Goal: Information Seeking & Learning: Learn about a topic

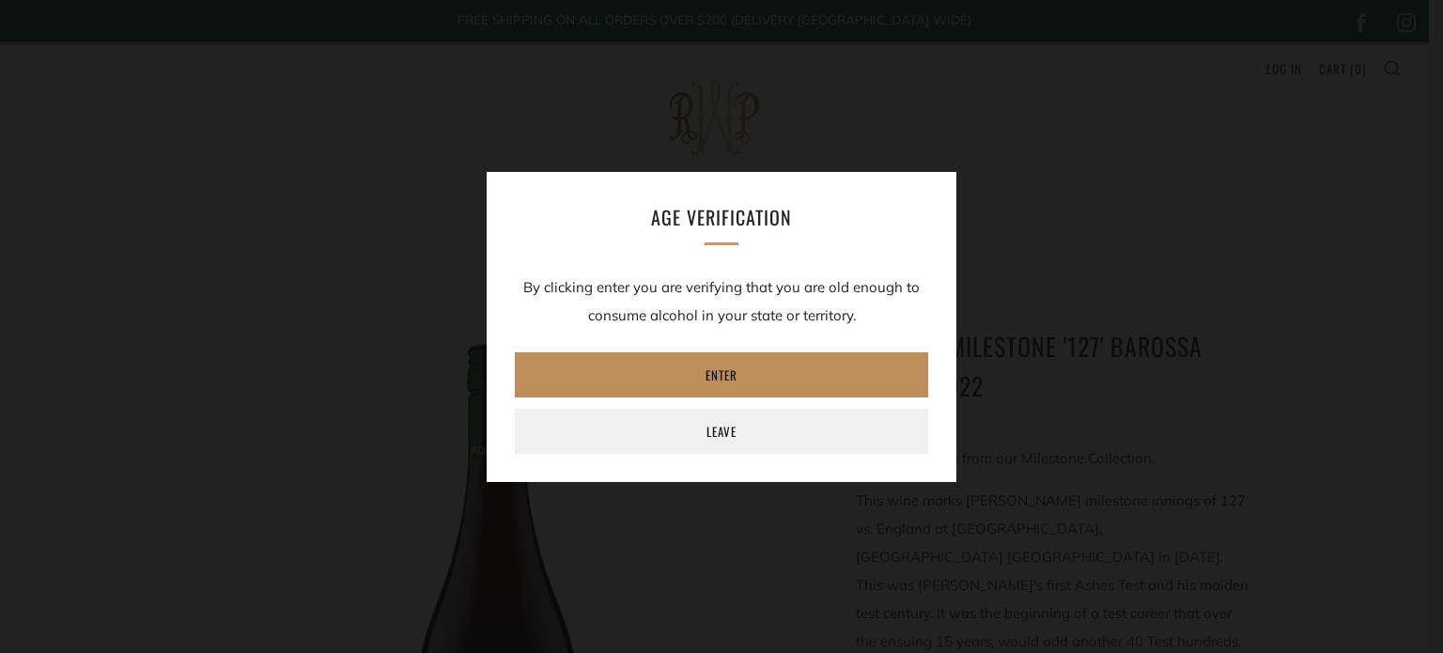
click at [771, 371] on link "Enter" at bounding box center [721, 374] width 413 height 45
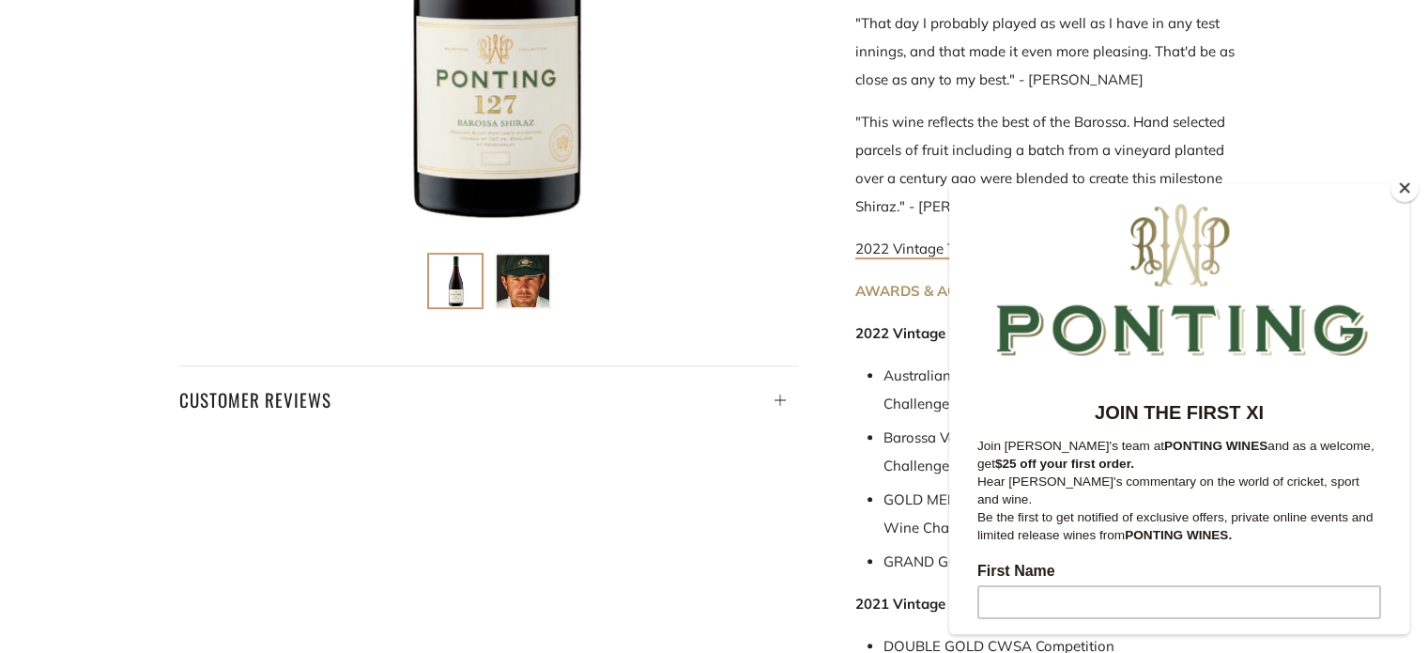
scroll to position [838, 0]
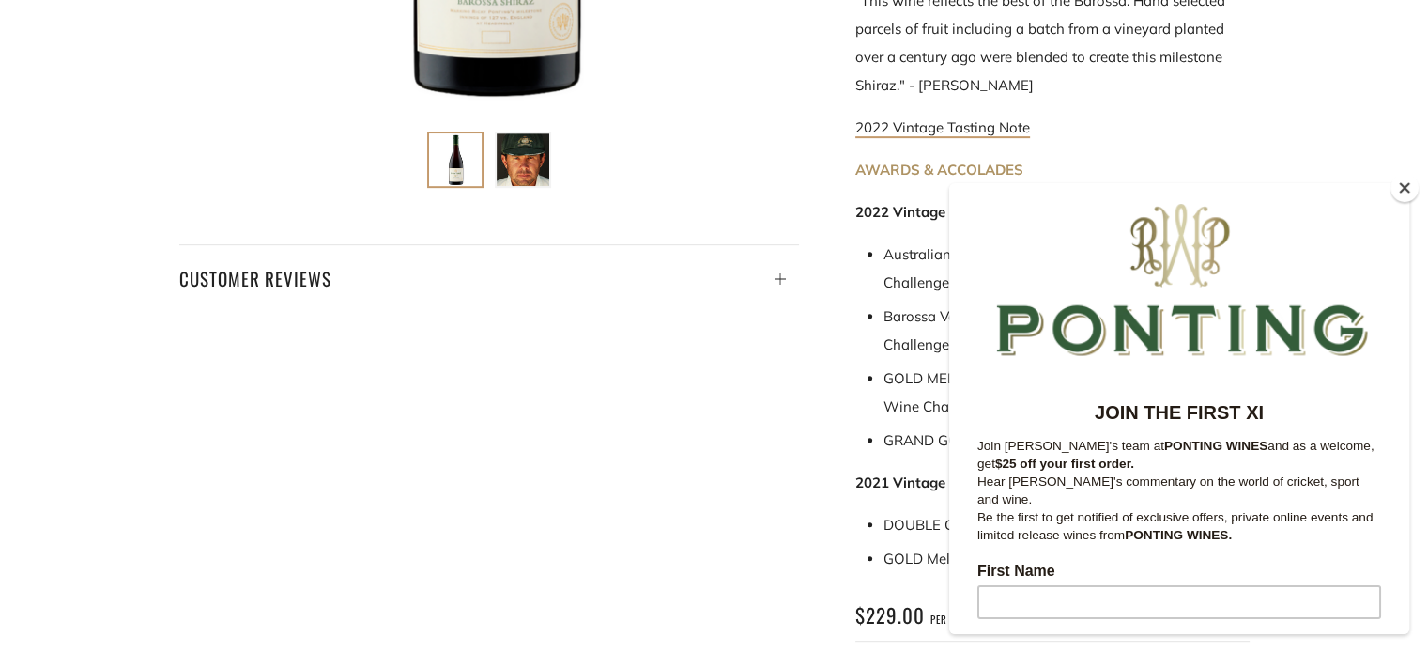
click at [1400, 187] on button "Close" at bounding box center [1405, 188] width 28 height 28
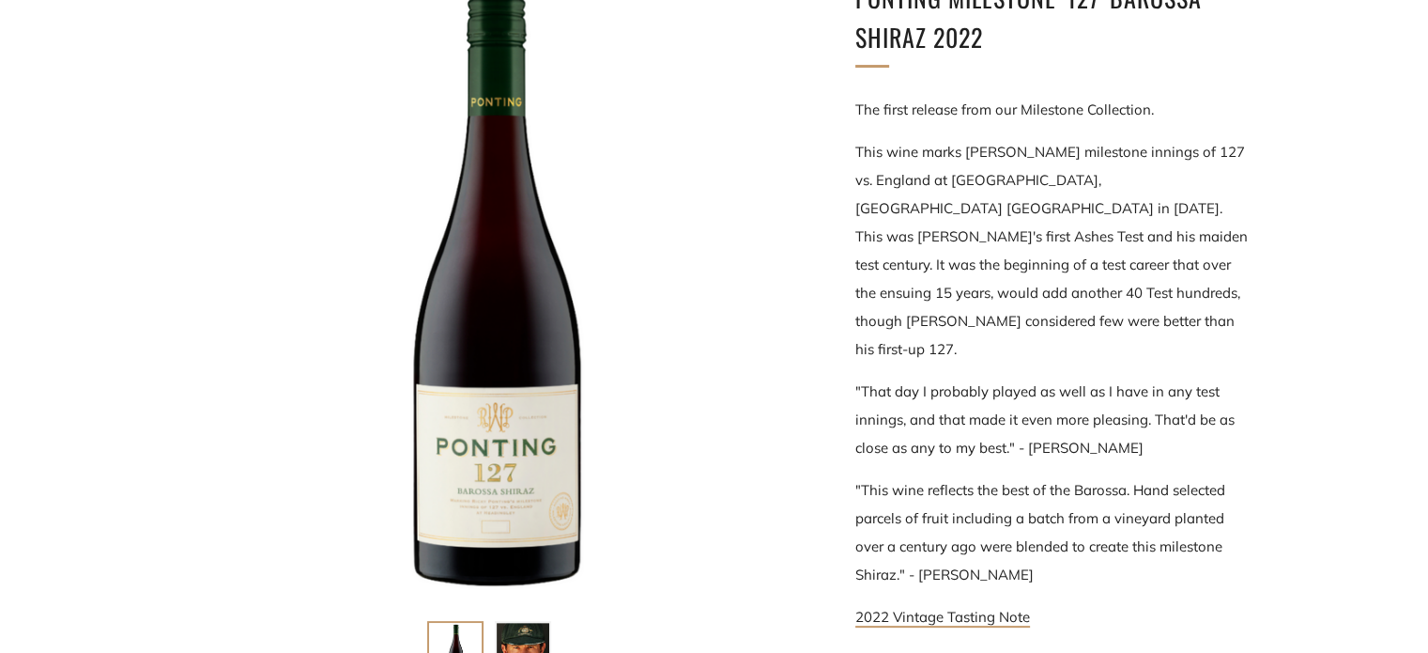
scroll to position [308, 0]
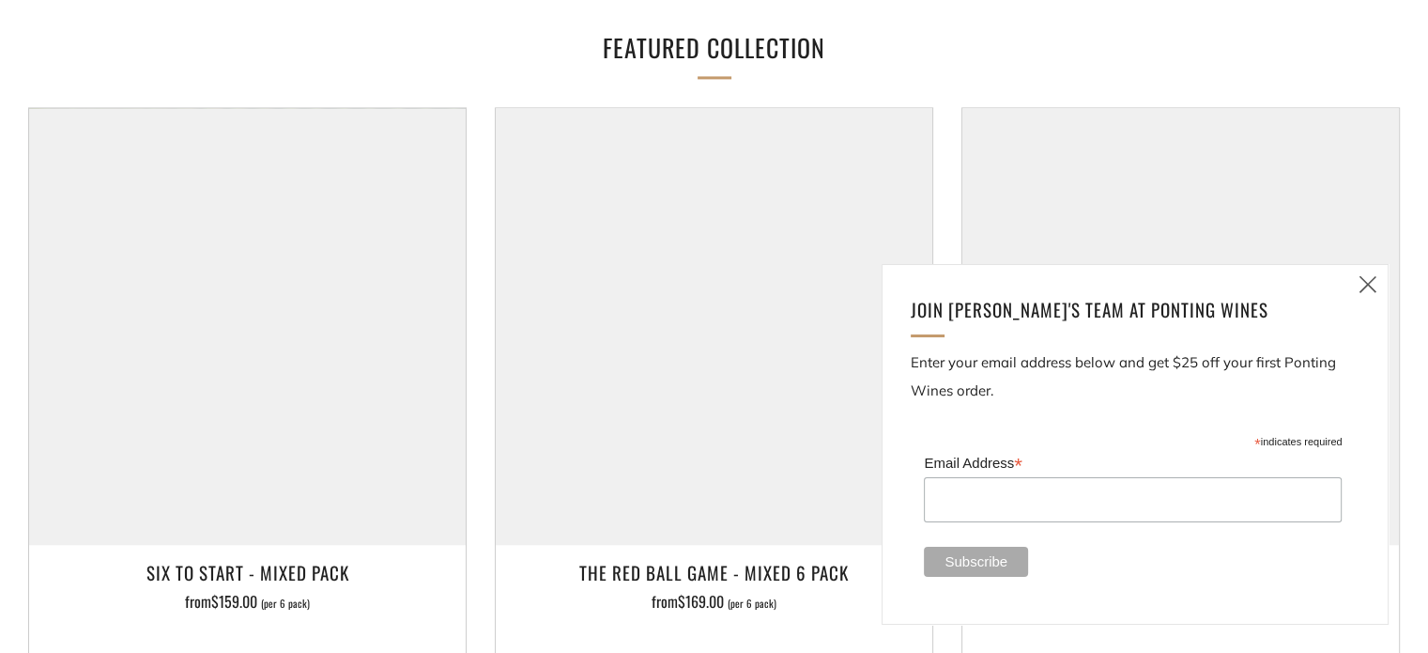
scroll to position [2812, 0]
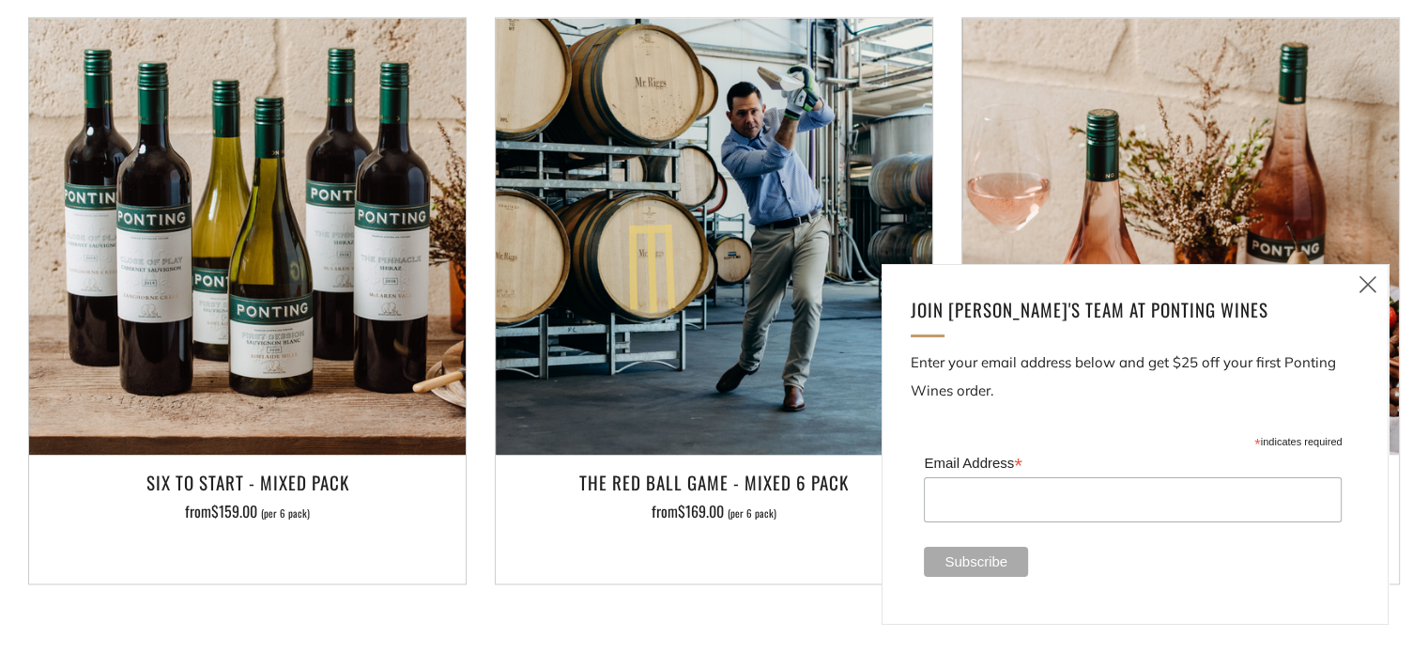
click at [1368, 281] on icon at bounding box center [1368, 283] width 23 height 23
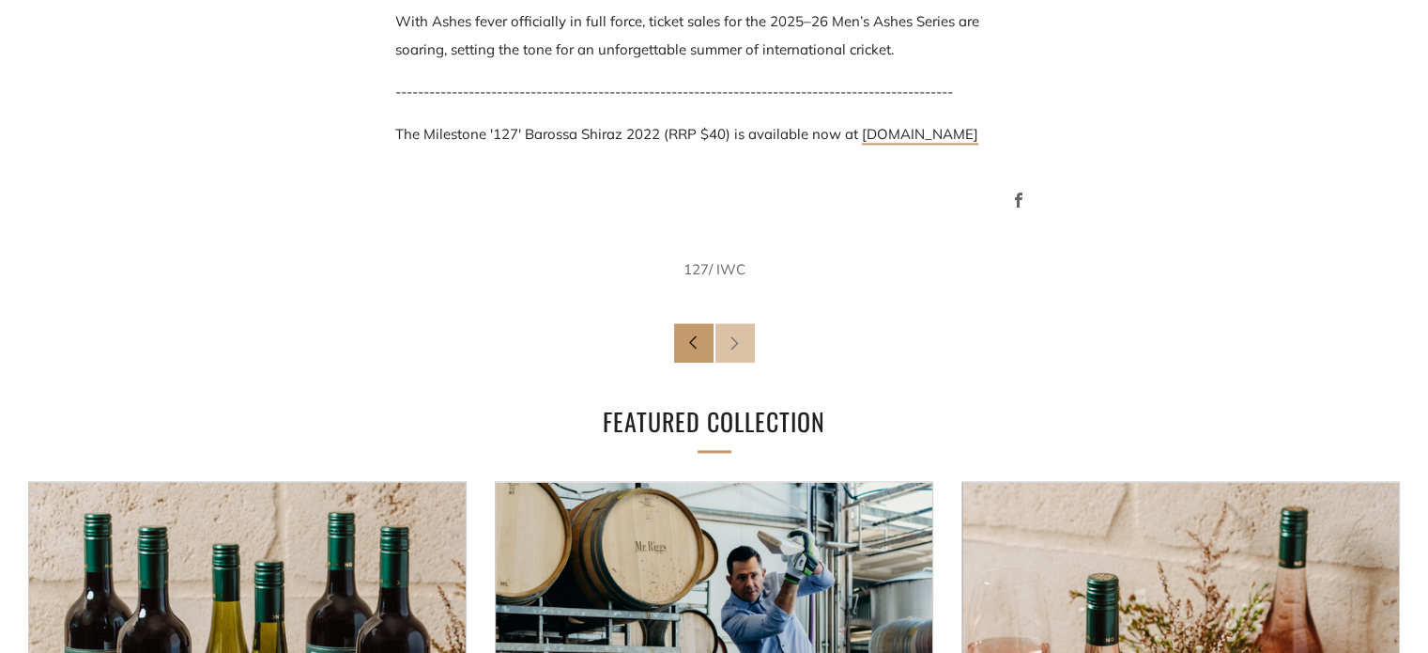
scroll to position [1248, 0]
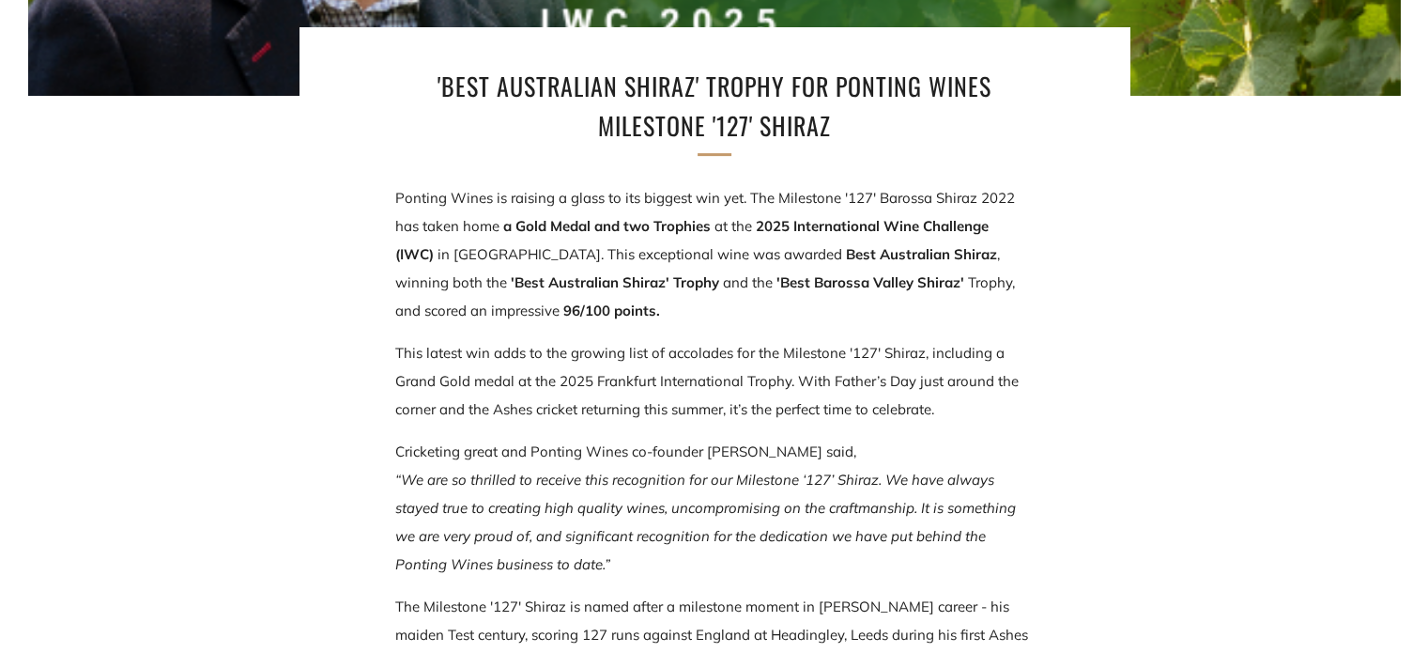
scroll to position [310, 0]
